Goal: Navigation & Orientation: Find specific page/section

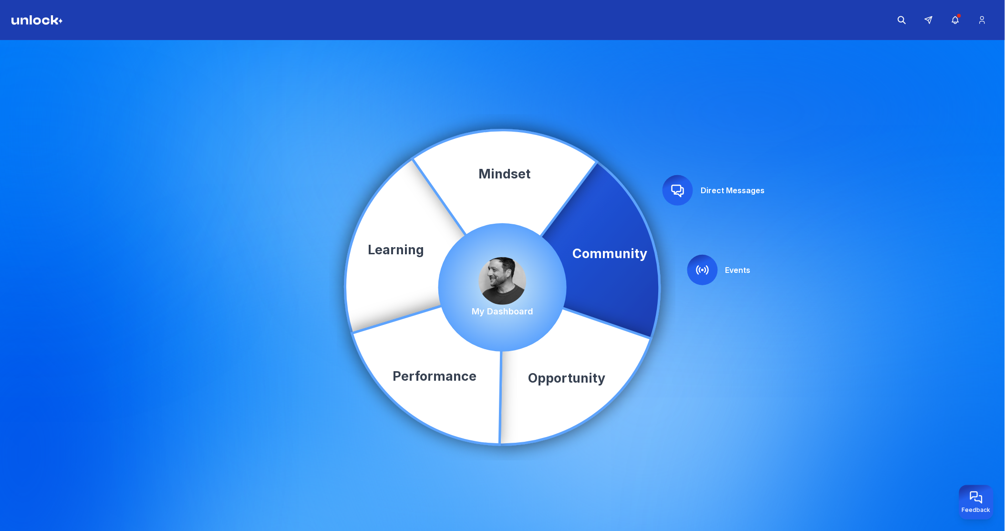
click at [716, 266] on div at bounding box center [703, 270] width 31 height 31
